Goal: Navigation & Orientation: Find specific page/section

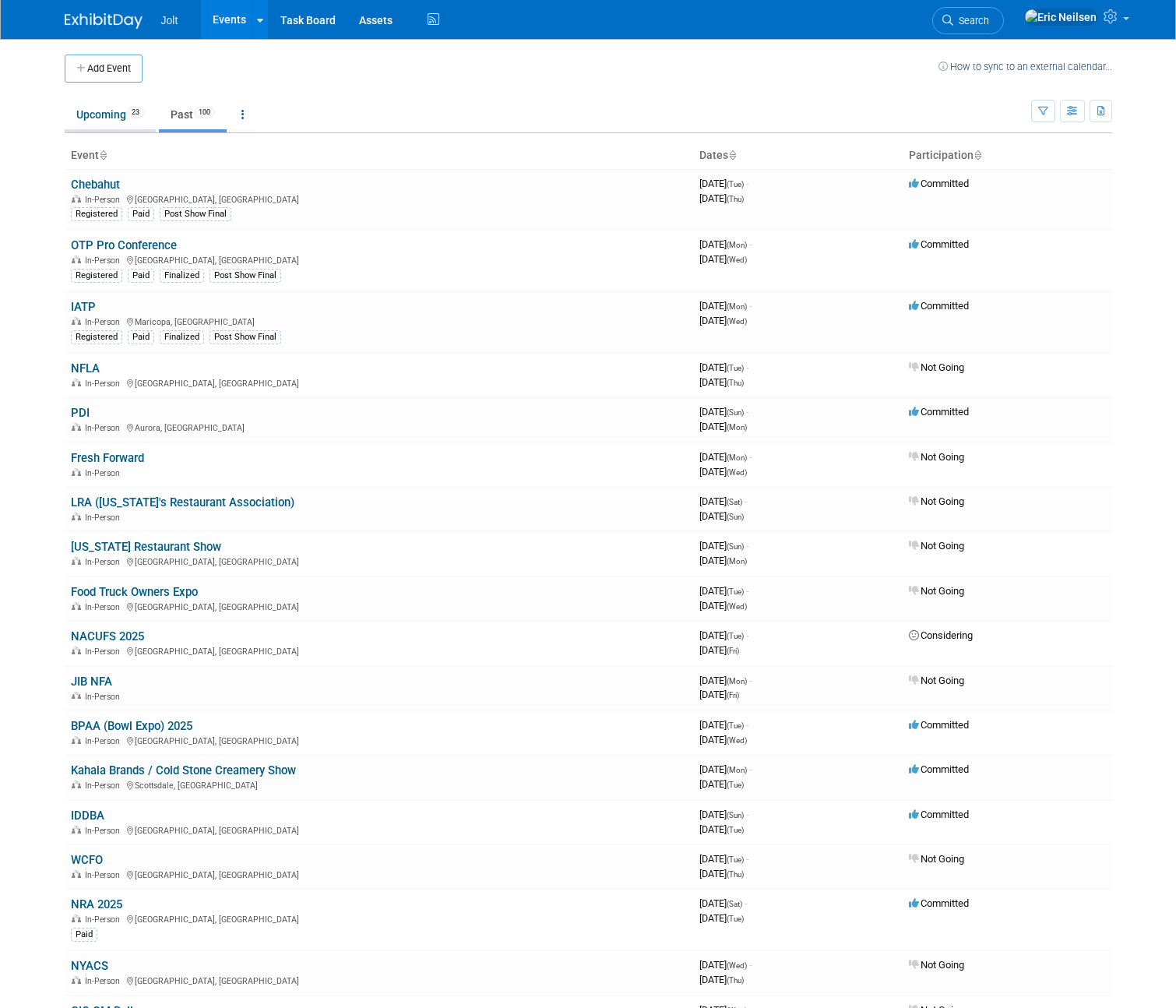
click at [81, 108] on link "Upcoming 23" at bounding box center [110, 114] width 91 height 30
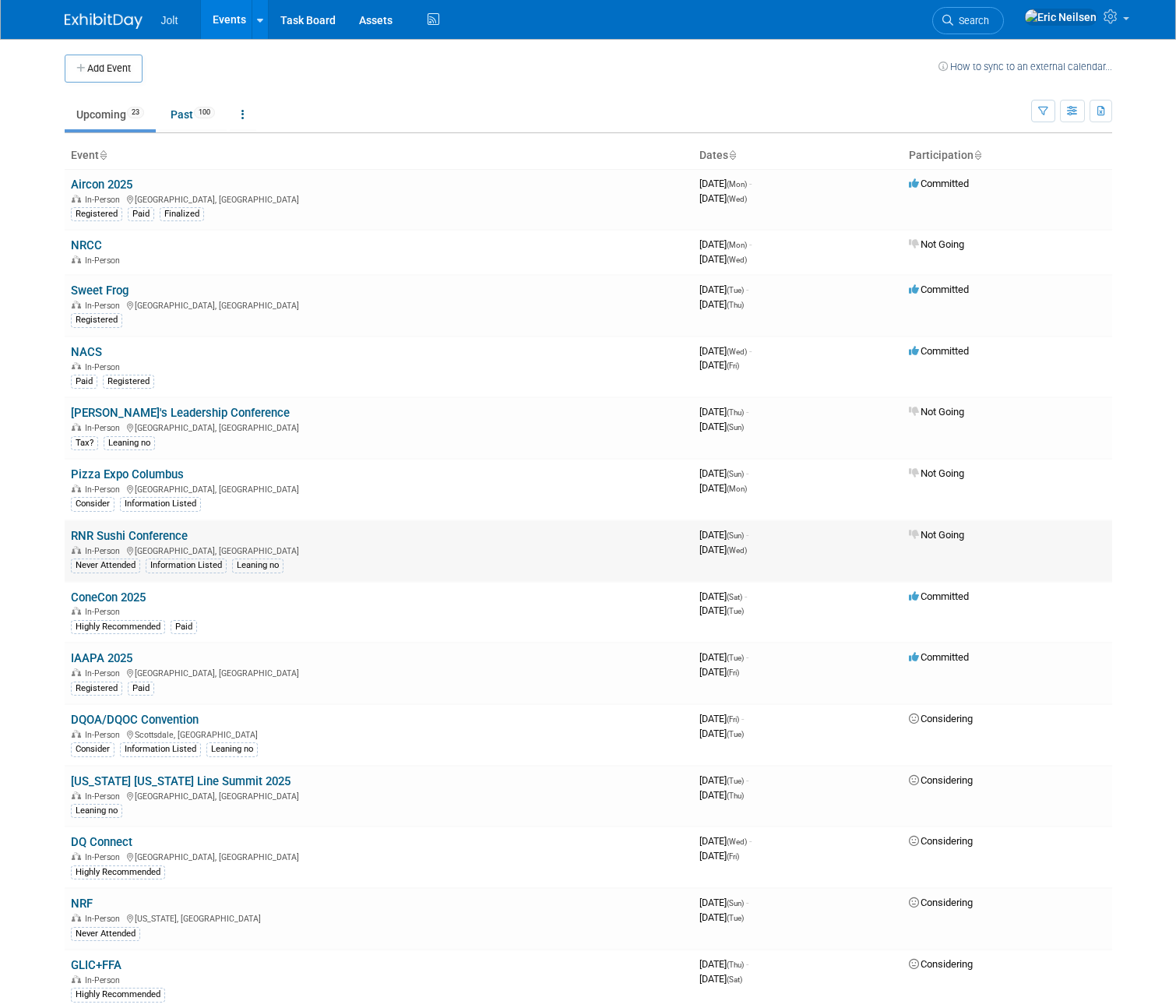
click at [132, 533] on link "RNR Sushi Conference" at bounding box center [129, 535] width 117 height 14
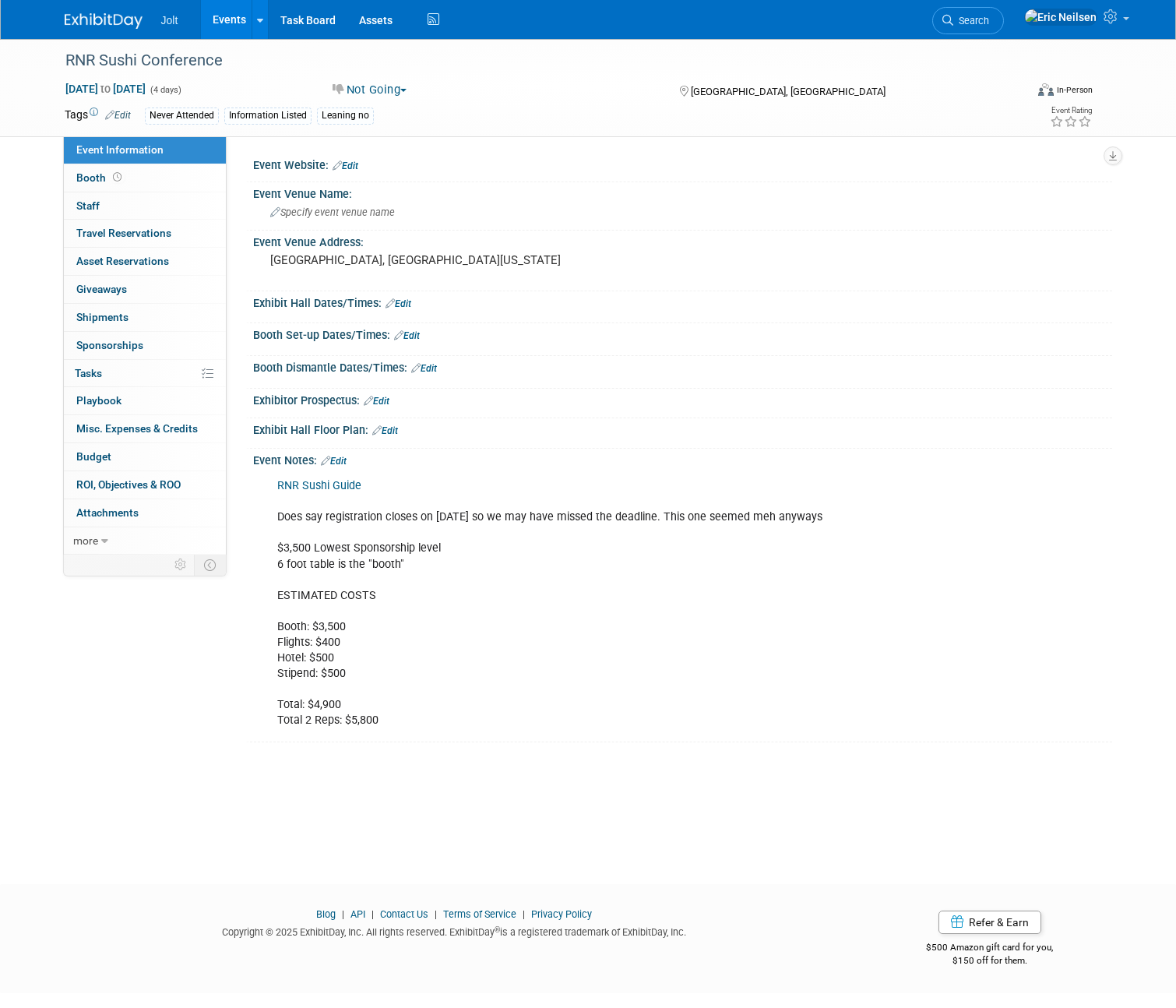
click at [340, 818] on div "RNR Sushi Conference Nov 2, 2025 to Nov 5, 2025 (4 days) Nov 2, 2025 to Nov 5, …" at bounding box center [588, 447] width 1176 height 817
click at [218, 18] on link "Events" at bounding box center [230, 19] width 57 height 39
